Goal: Task Accomplishment & Management: Use online tool/utility

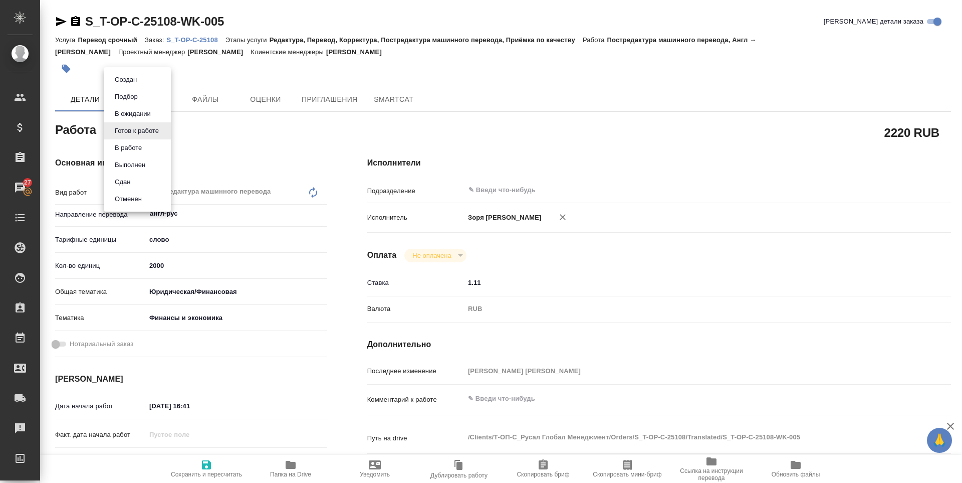
click at [150, 130] on body "🙏 .cls-1 fill:#fff; AWATERA Zoria Tatiana Клиенты Спецификации Заказы 27 Чаты T…" at bounding box center [481, 241] width 962 height 483
click at [154, 146] on li "В работе" at bounding box center [137, 147] width 67 height 17
type textarea "x"
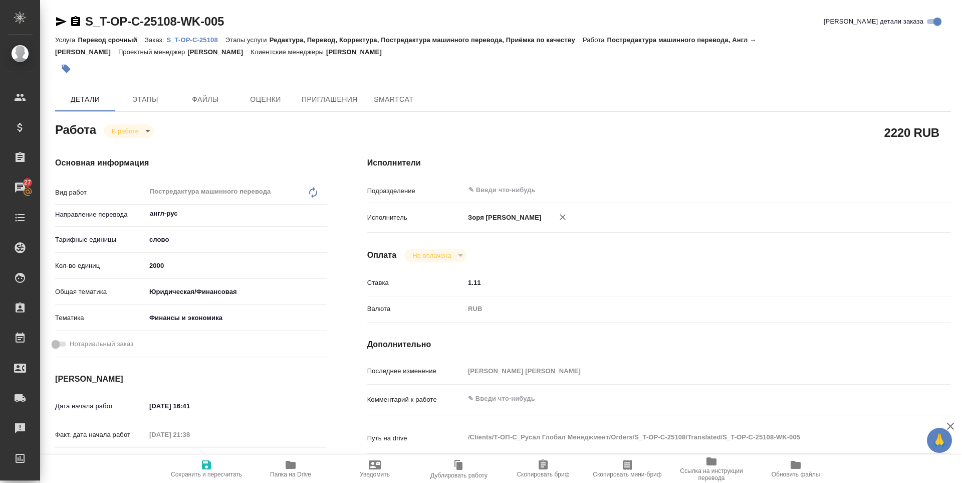
type textarea "x"
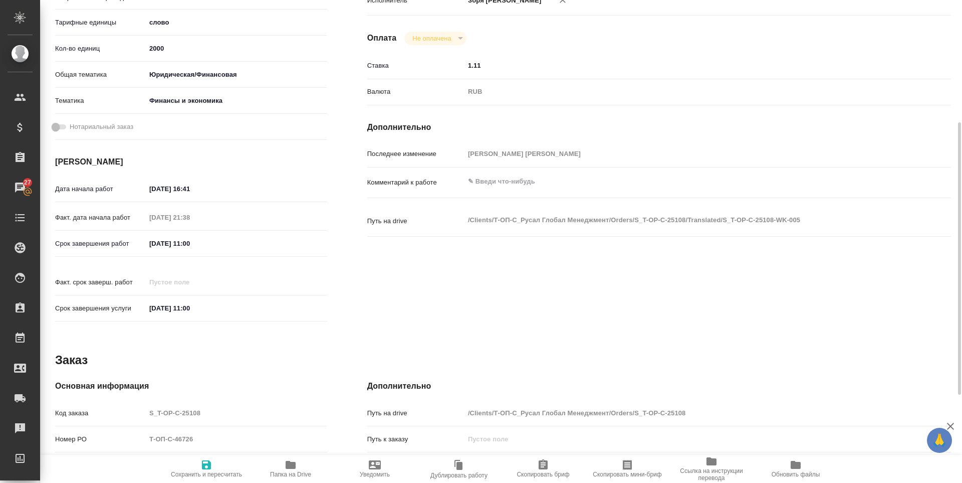
type textarea "x"
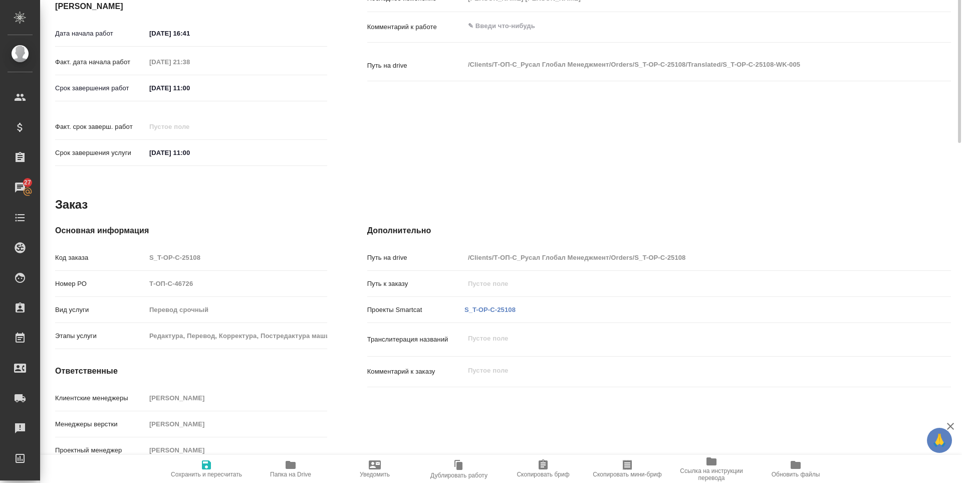
scroll to position [0, 0]
